Goal: Obtain resource: Download file/media

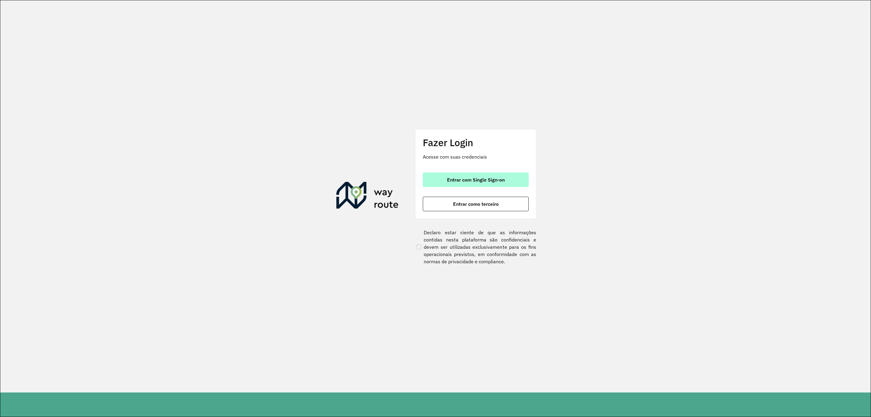
click at [486, 182] on span "Entrar com Single Sign-on" at bounding box center [476, 179] width 58 height 5
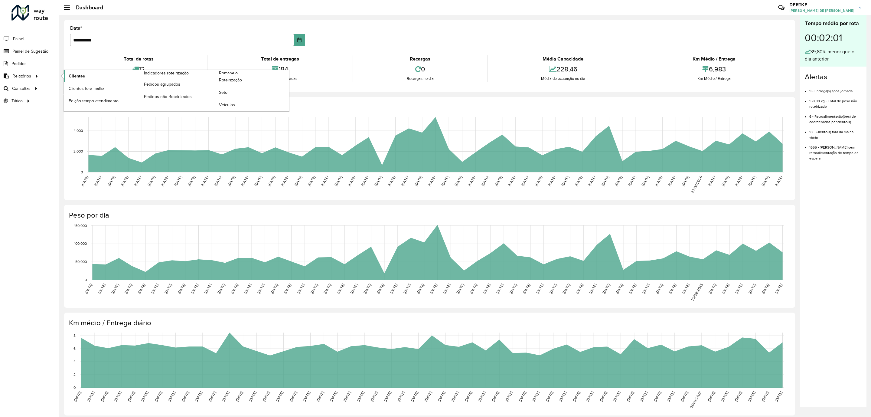
click at [74, 77] on span "Clientes" at bounding box center [77, 76] width 16 height 6
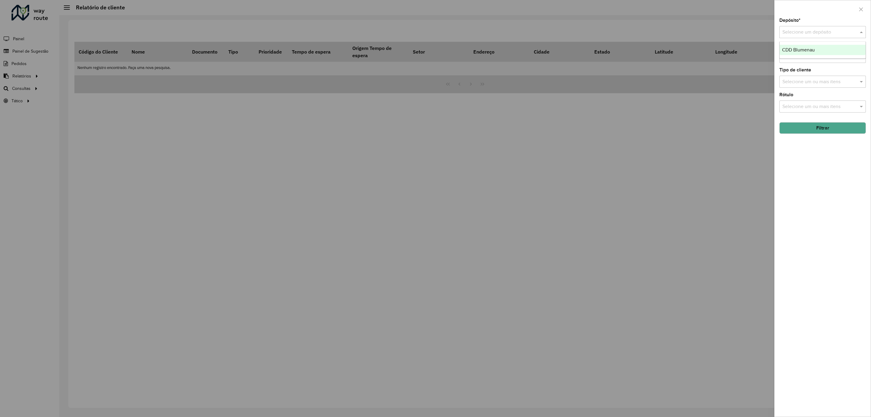
click at [821, 31] on input "text" at bounding box center [817, 32] width 68 height 7
click at [802, 48] on span "CDD Blumenau" at bounding box center [798, 49] width 33 height 5
click at [837, 129] on button "Filtrar" at bounding box center [823, 127] width 87 height 11
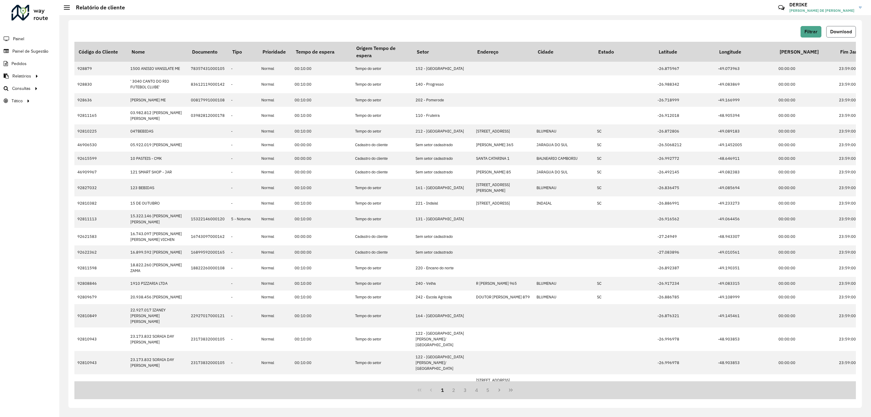
click at [854, 28] on button "Download" at bounding box center [841, 31] width 30 height 11
